Goal: Task Accomplishment & Management: Manage account settings

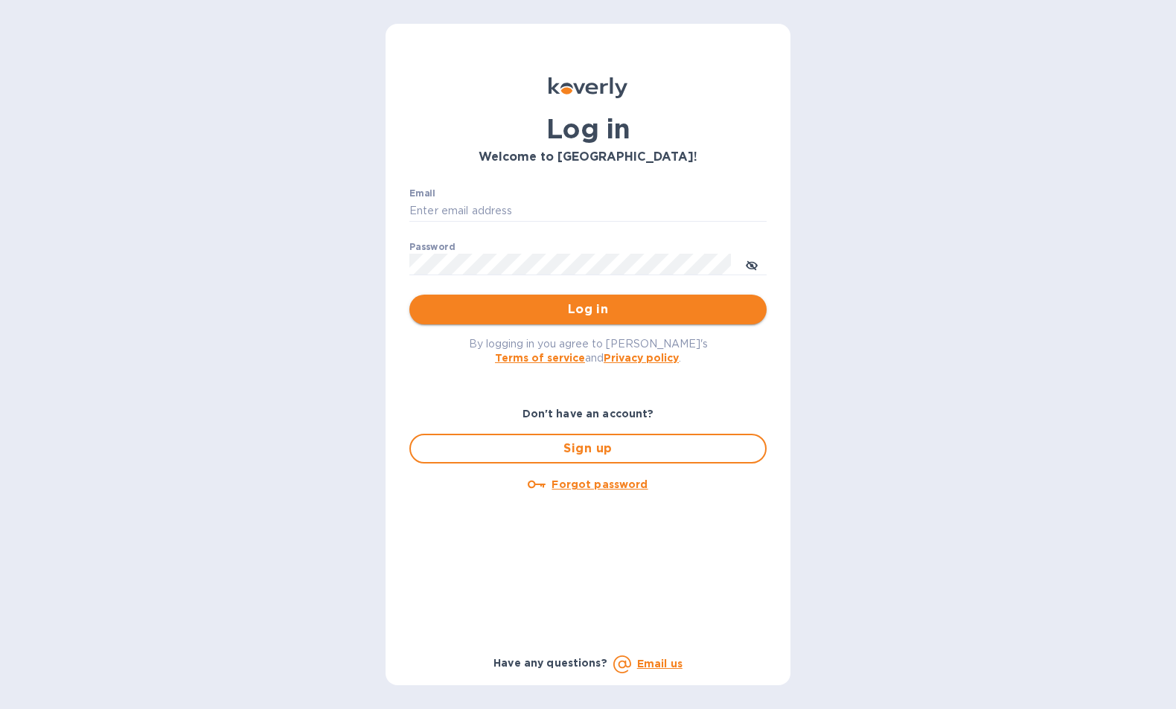
type input "[EMAIL_ADDRESS][DOMAIN_NAME]"
click at [619, 319] on span "Log in" at bounding box center [588, 310] width 334 height 18
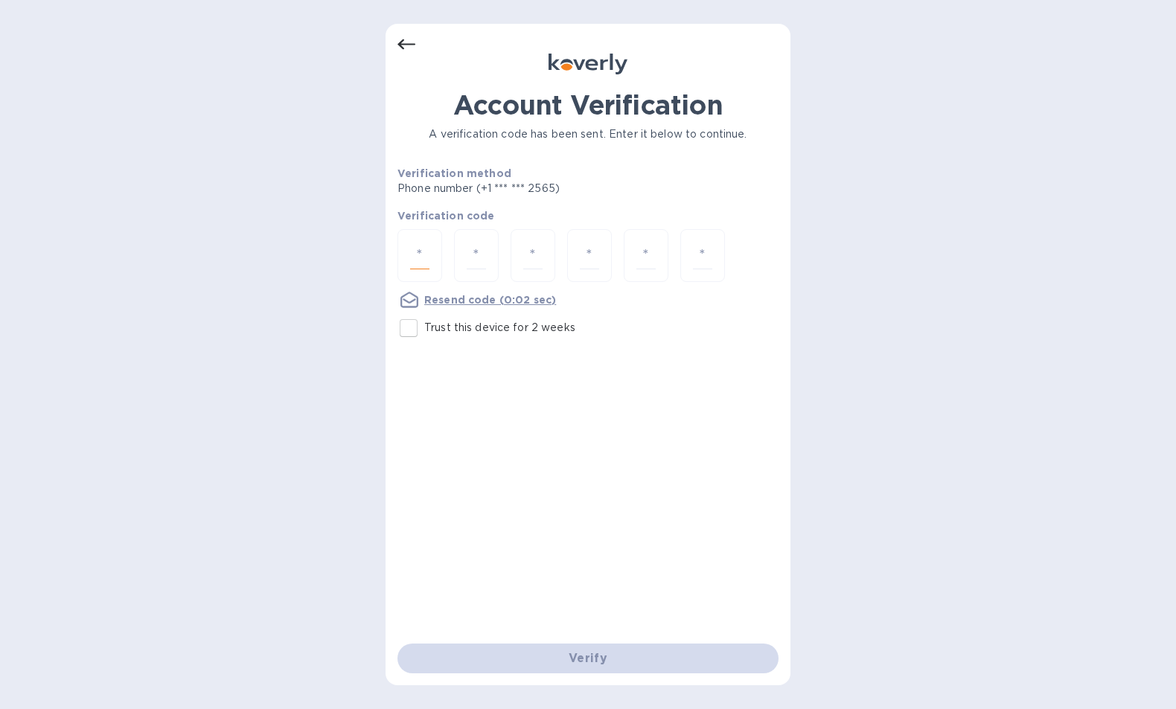
click at [424, 258] on input "number" at bounding box center [419, 256] width 19 height 28
type input "3"
type input "5"
type input "3"
type input "9"
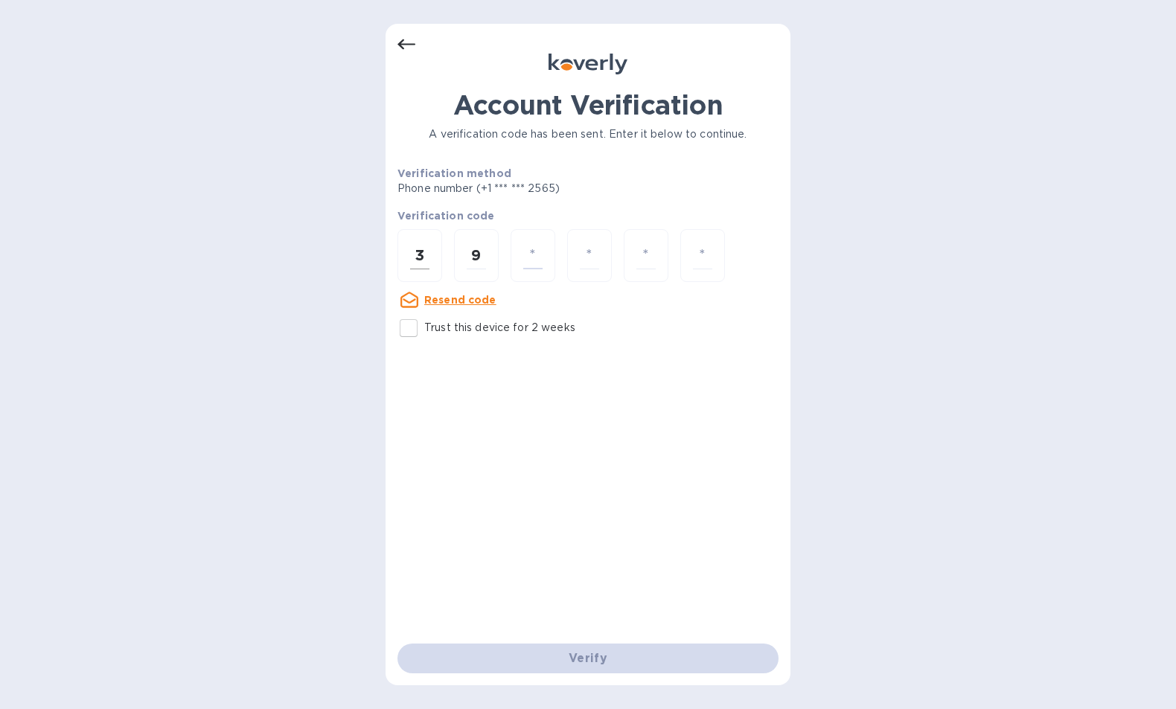
type input "5"
type input "9"
type input "7"
type input "1"
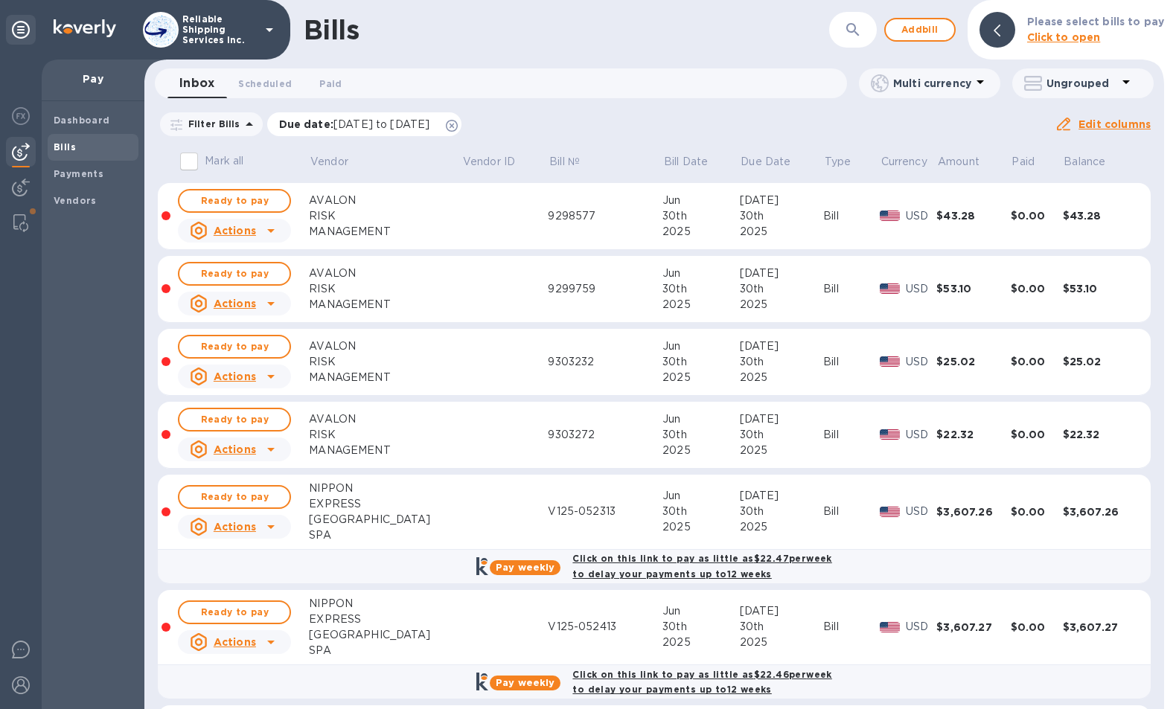
click at [458, 127] on icon at bounding box center [452, 126] width 12 height 12
